Goal: Information Seeking & Learning: Find specific fact

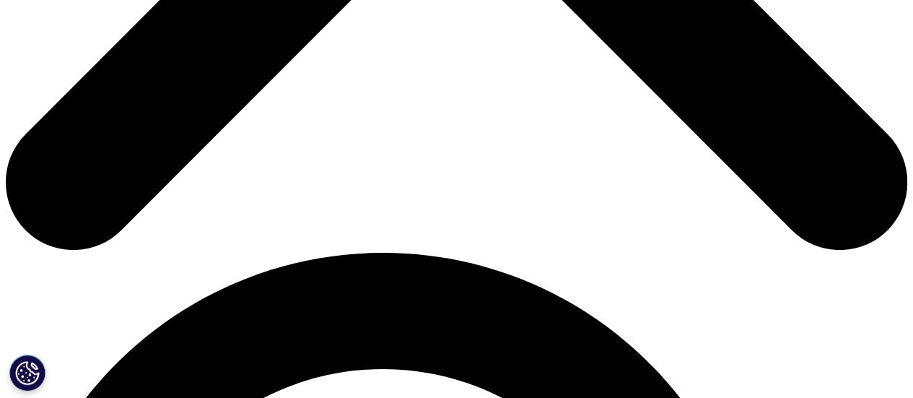
scroll to position [677, 0]
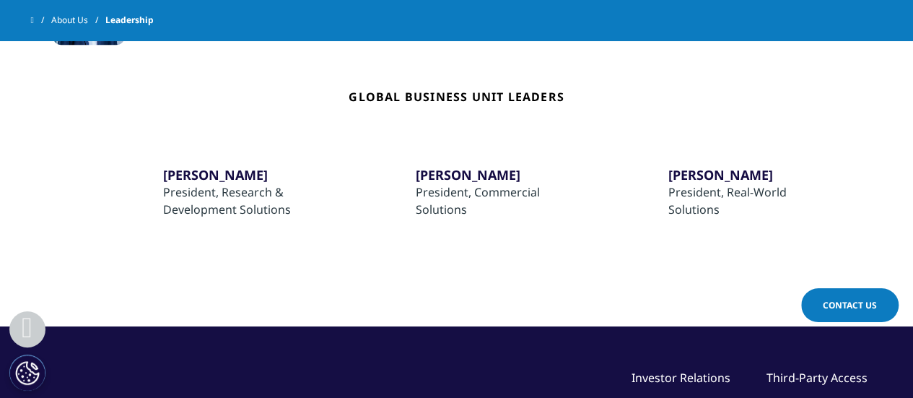
click at [505, 170] on div "[PERSON_NAME]" at bounding box center [499, 174] width 167 height 17
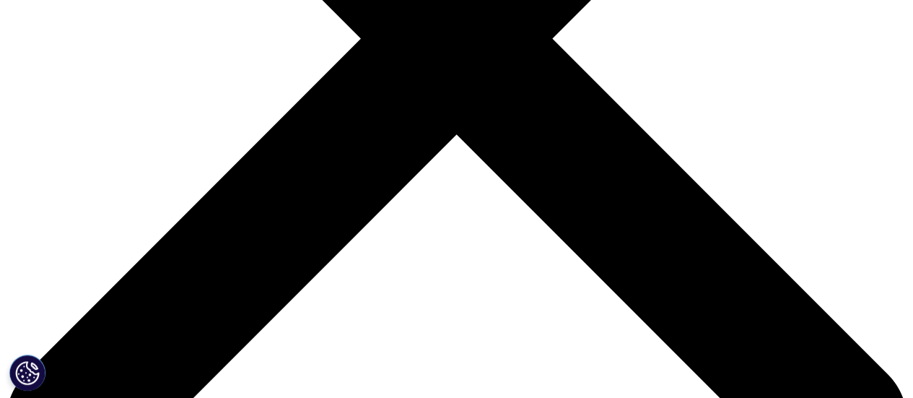
scroll to position [289, 0]
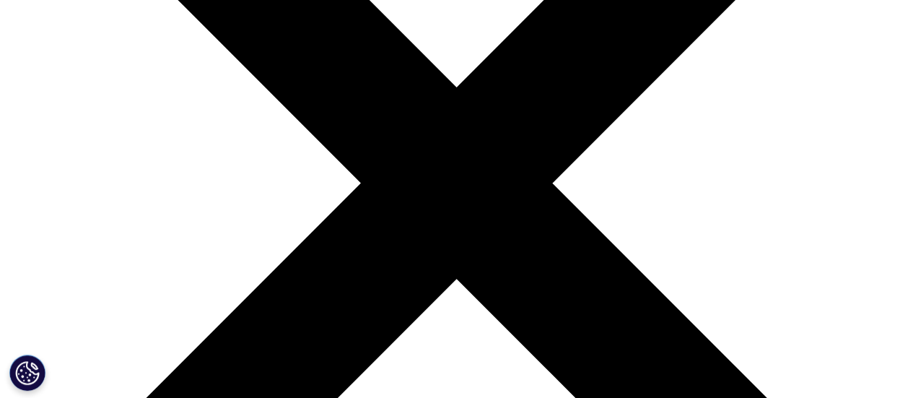
drag, startPoint x: 478, startPoint y: 144, endPoint x: 287, endPoint y: 147, distance: 190.6
copy h3 "[PERSON_NAME]"
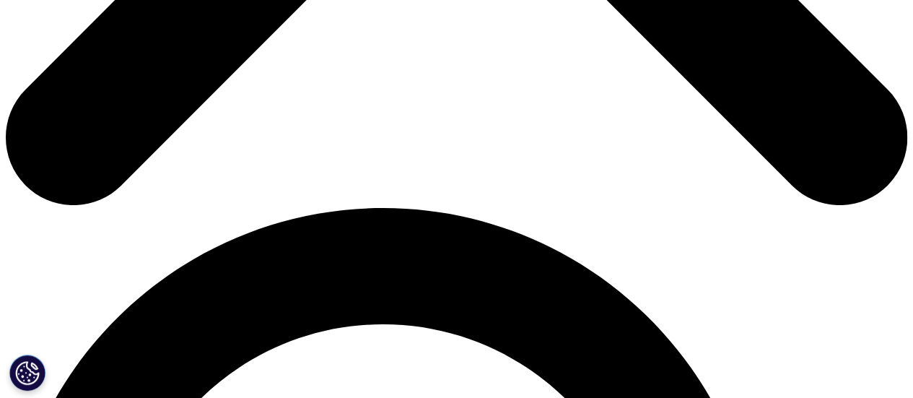
scroll to position [722, 0]
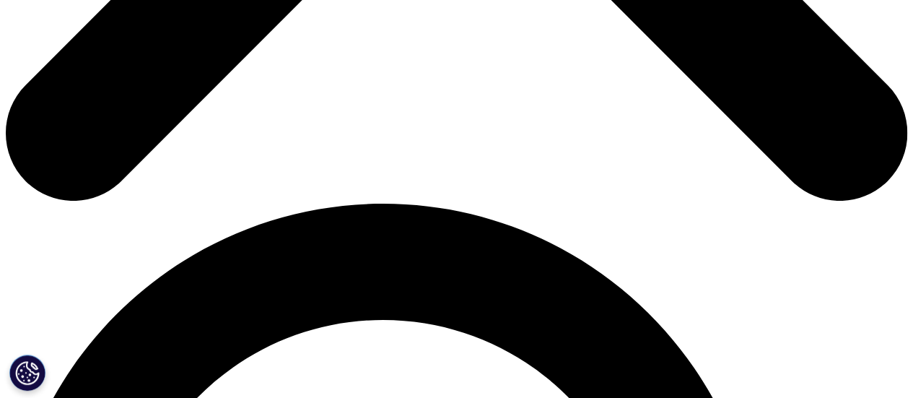
drag, startPoint x: 757, startPoint y: 116, endPoint x: 671, endPoint y: 129, distance: 86.3
copy div "[PERSON_NAME]"
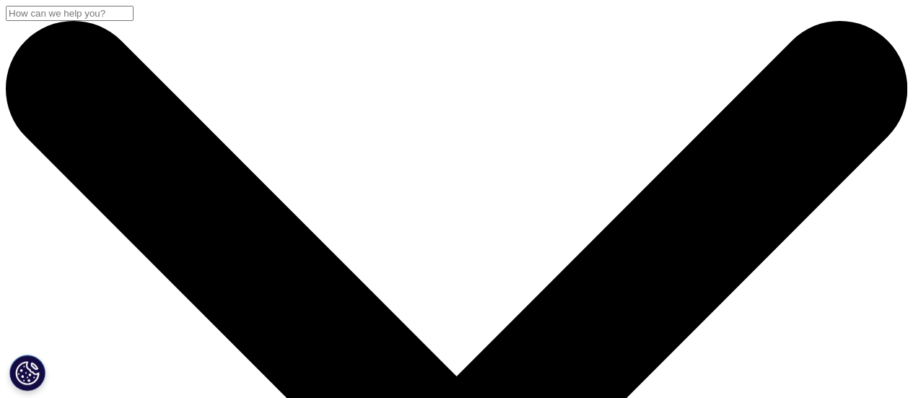
drag, startPoint x: 328, startPoint y: 157, endPoint x: 36, endPoint y: 162, distance: 291.7
copy h2 "[PERSON_NAME]"
